Goal: Navigation & Orientation: Find specific page/section

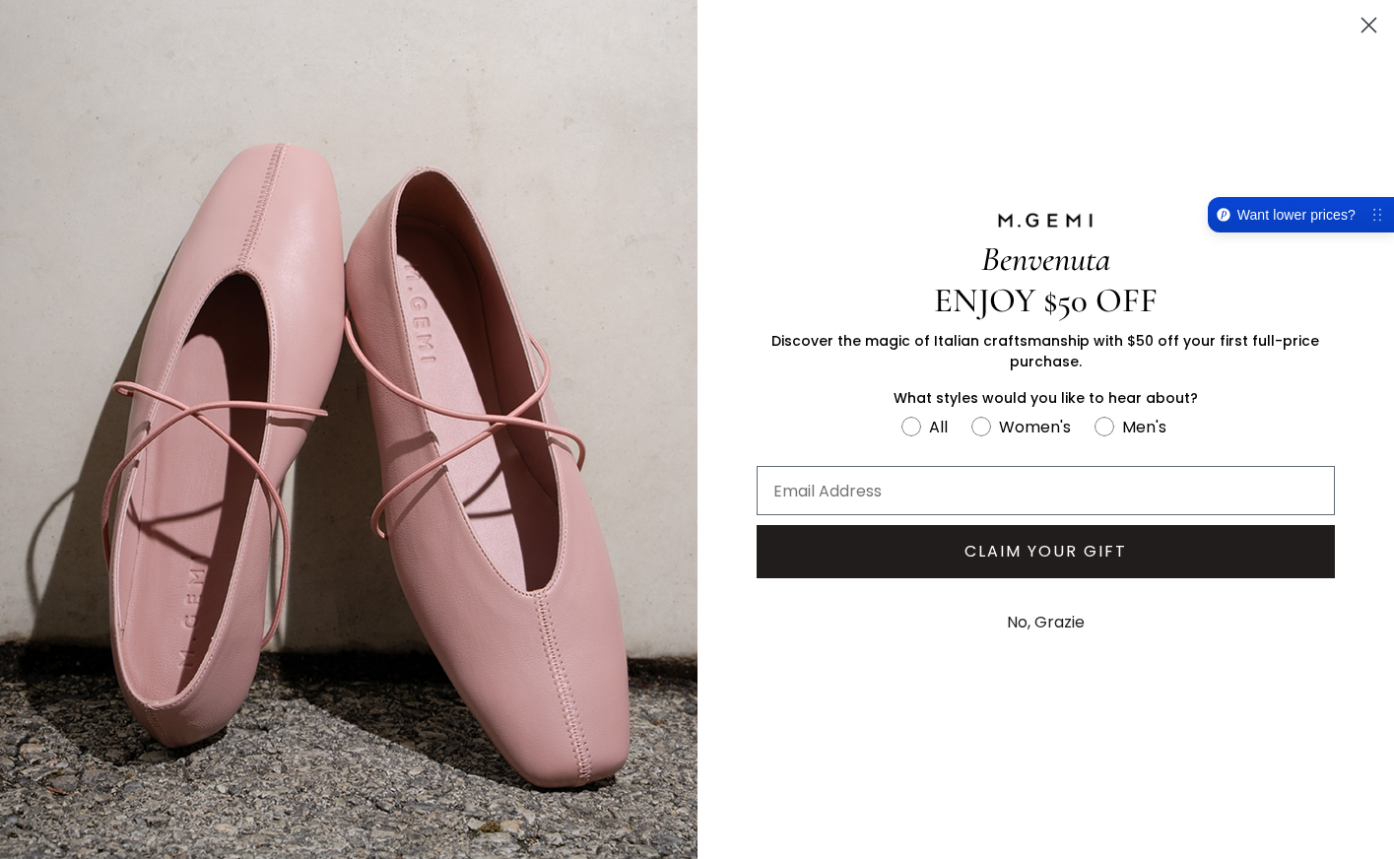
click at [1038, 615] on button "No, Grazie" at bounding box center [1046, 622] width 98 height 49
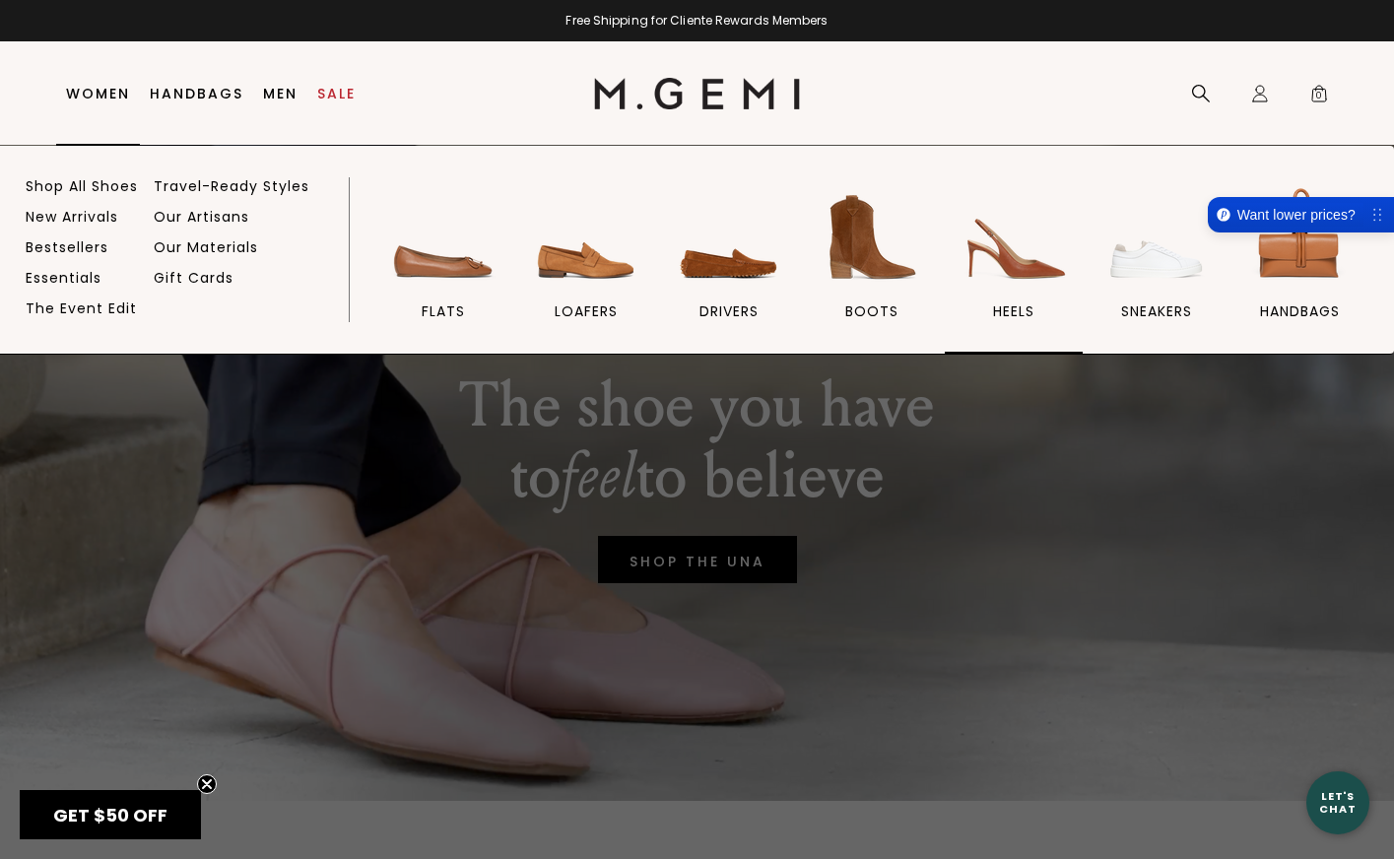
click at [1011, 262] on img at bounding box center [1014, 237] width 110 height 110
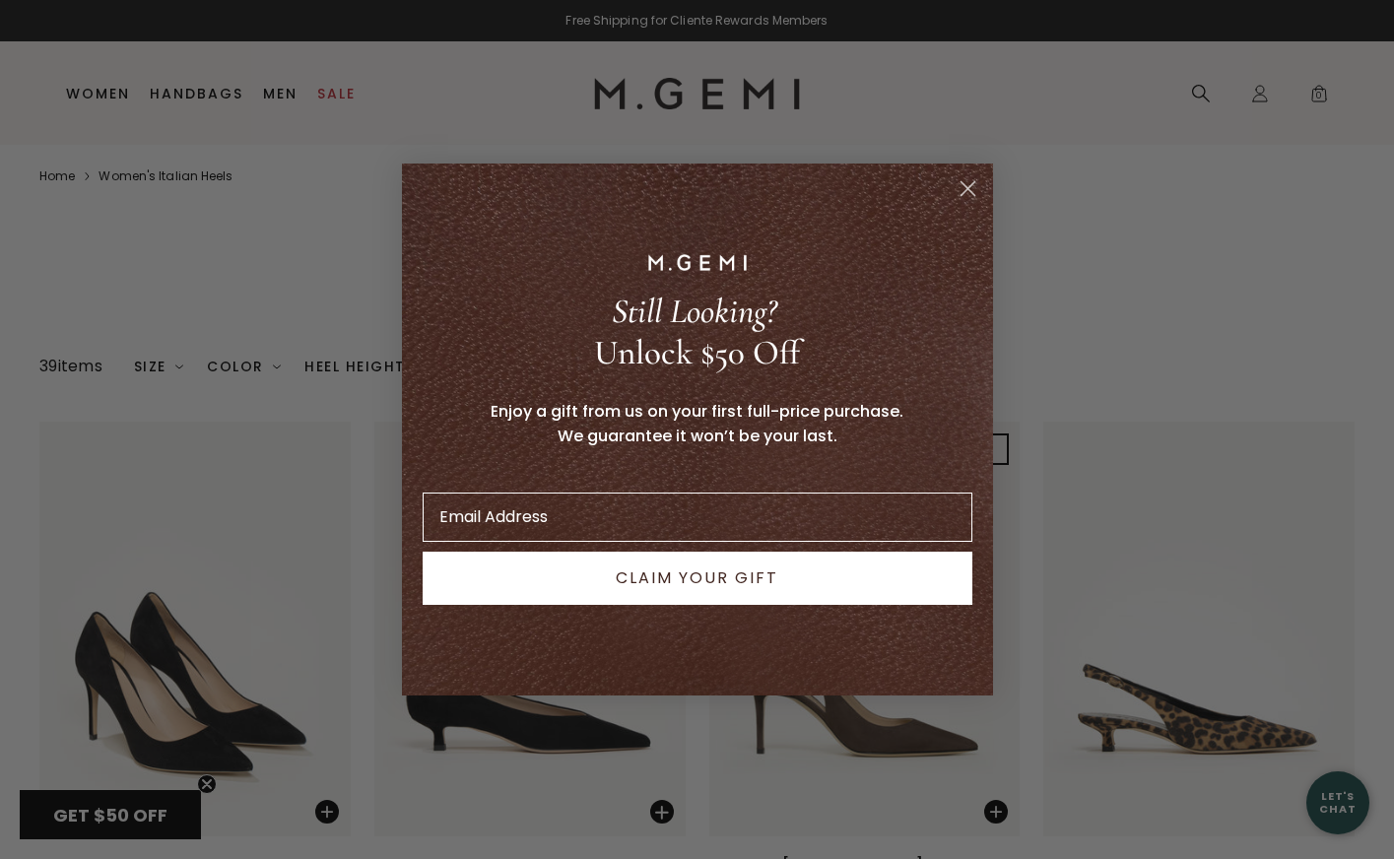
click at [963, 187] on circle "Close dialog" at bounding box center [967, 188] width 33 height 33
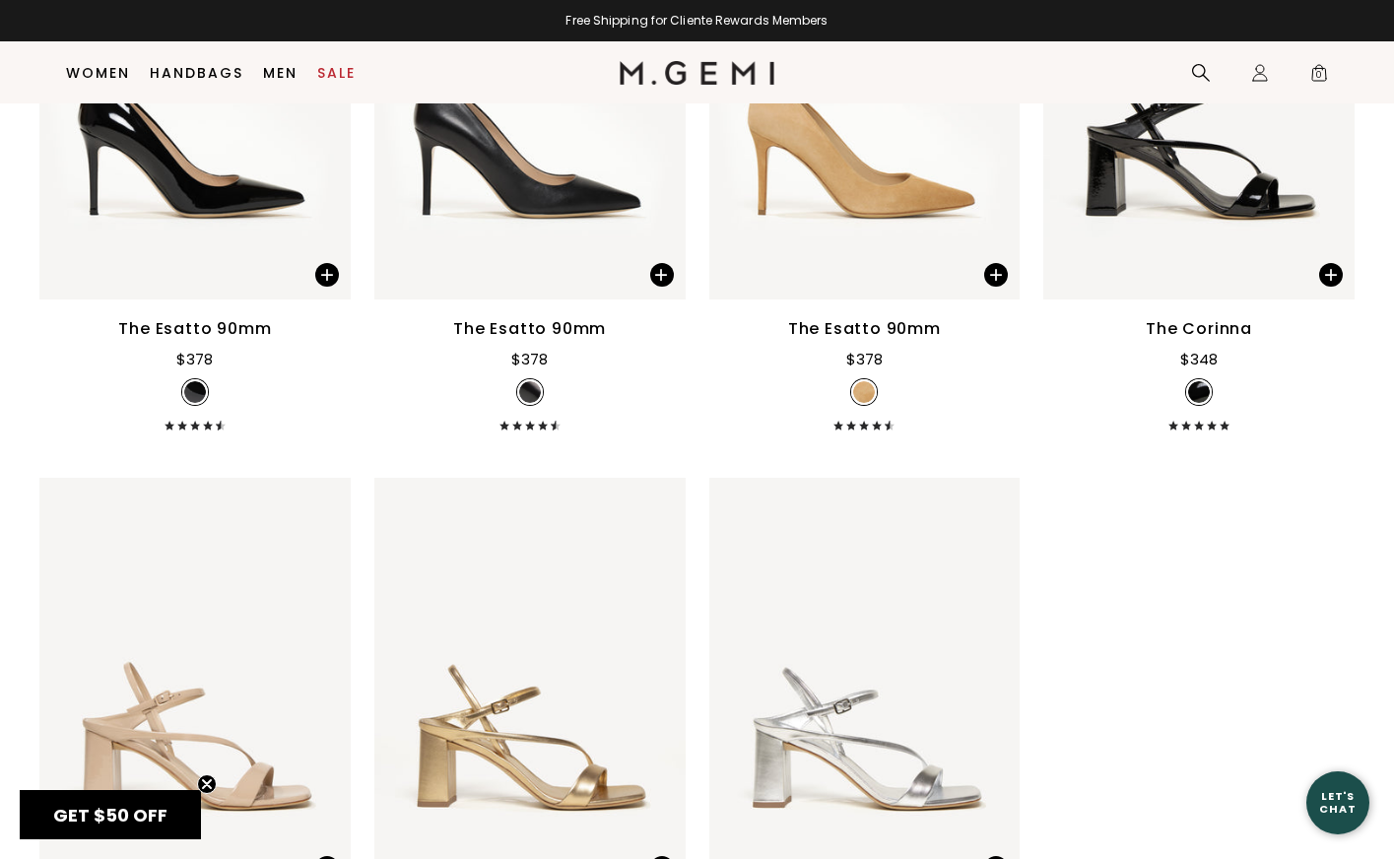
scroll to position [5262, 0]
